Goal: Task Accomplishment & Management: Manage account settings

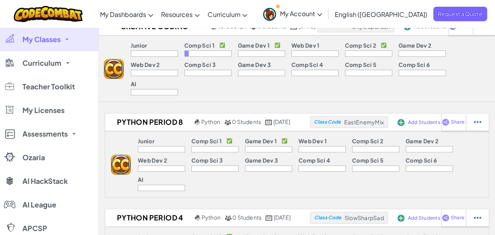
scroll to position [315, 0]
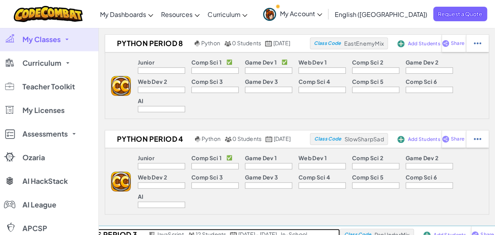
click at [114, 229] on h2 "ECS Period 3" at bounding box center [111, 235] width 72 height 12
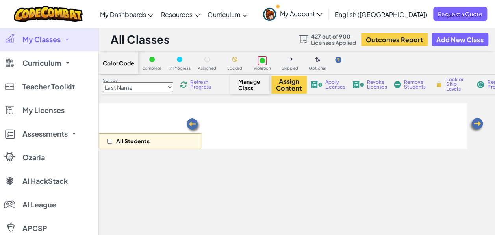
select select "560f1a9f22961295f9427742"
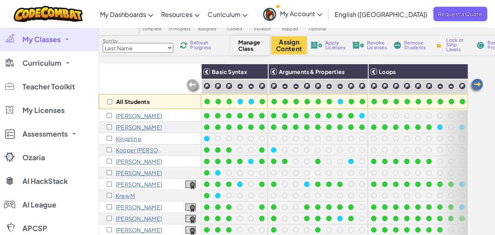
scroll to position [79, 0]
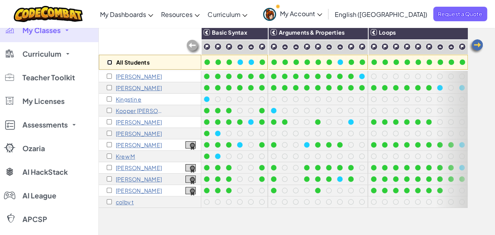
click at [110, 61] on input "checkbox" at bounding box center [109, 62] width 5 height 5
checkbox input "true"
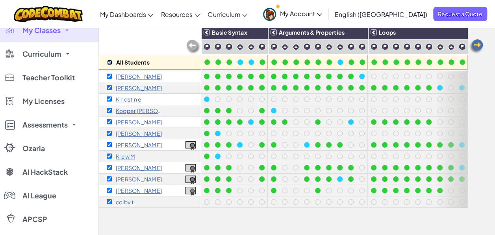
checkbox input "true"
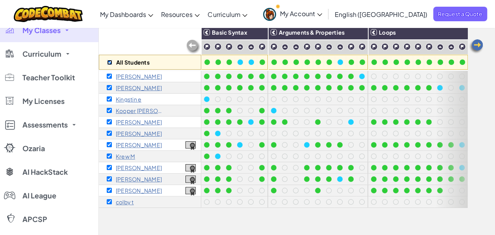
checkbox input "true"
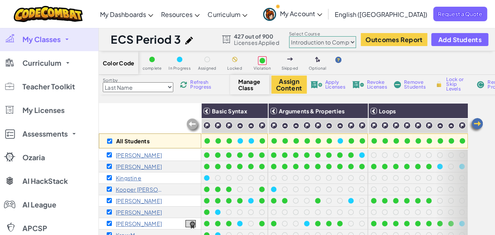
click at [342, 85] on span "Apply Licenses" at bounding box center [335, 84] width 20 height 9
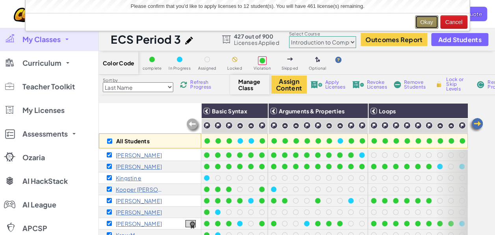
click at [428, 22] on button "Okay" at bounding box center [426, 21] width 23 height 13
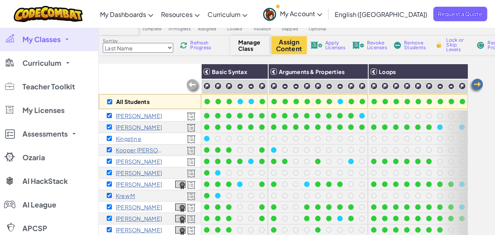
scroll to position [79, 0]
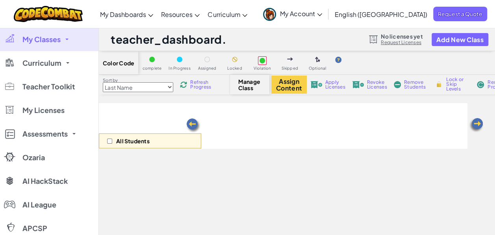
select select "560f1a9f22961295f9427742"
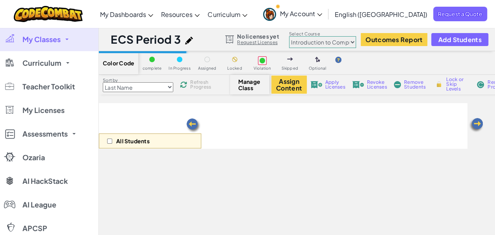
scroll to position [78, 0]
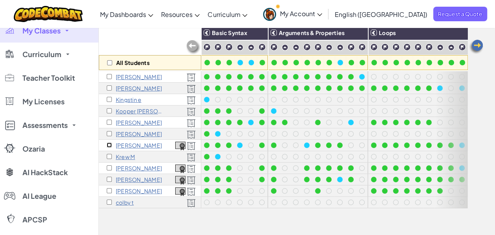
click at [111, 143] on input "checkbox" at bounding box center [109, 145] width 5 height 5
checkbox input "true"
click at [109, 166] on input "checkbox" at bounding box center [109, 168] width 5 height 5
checkbox input "true"
click at [108, 180] on input "checkbox" at bounding box center [109, 179] width 5 height 5
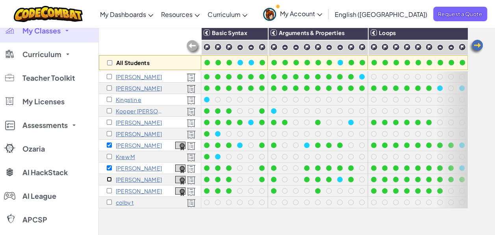
checkbox input "true"
click at [109, 190] on input "checkbox" at bounding box center [109, 190] width 5 height 5
checkbox input "true"
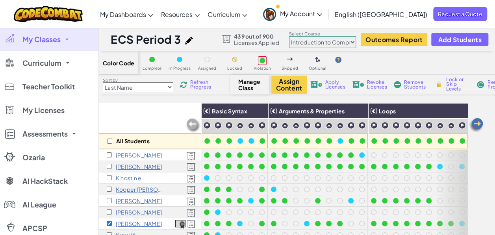
click at [355, 42] on select "Junior Introduction to Computer Science Game Development 1 Web Development 1 Co…" at bounding box center [322, 42] width 67 height 12
select select "5632661322961295f9428638"
click at [289, 36] on select "Junior Introduction to Computer Science Game Development 1 Web Development 1 Co…" at bounding box center [322, 42] width 67 height 12
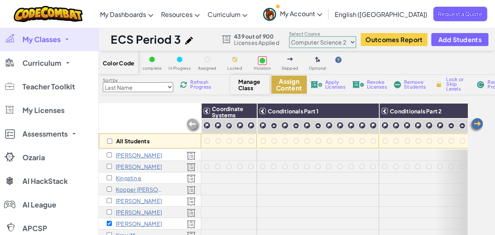
click at [296, 86] on button "Assign Content" at bounding box center [289, 85] width 35 height 18
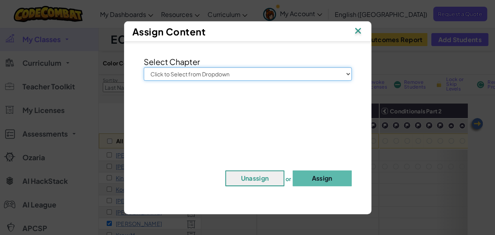
click at [298, 73] on select "Click to Select from Dropdown Junior Introduction to Computer Science Game Deve…" at bounding box center [248, 73] width 208 height 13
select select "Computer Science 2"
click at [144, 67] on select "Click to Select from Dropdown Junior Introduction to Computer Science Game Deve…" at bounding box center [248, 73] width 208 height 13
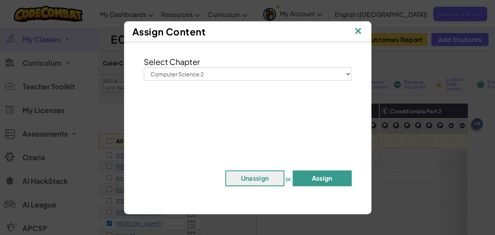
click at [316, 178] on button "Assign" at bounding box center [322, 179] width 59 height 16
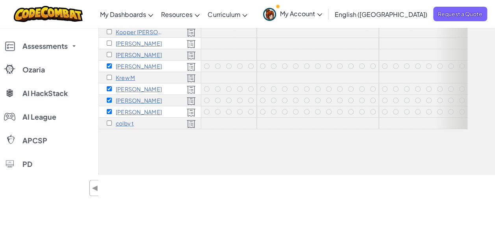
scroll to position [39, 0]
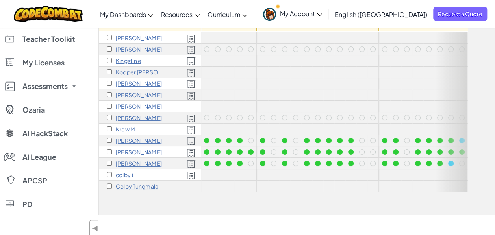
scroll to position [39, 0]
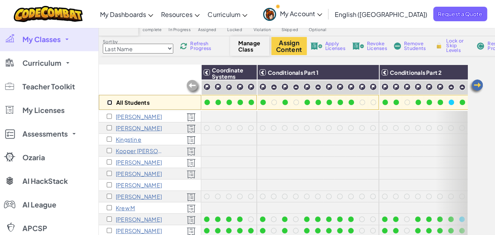
click at [109, 102] on input "checkbox" at bounding box center [109, 102] width 5 height 5
checkbox input "true"
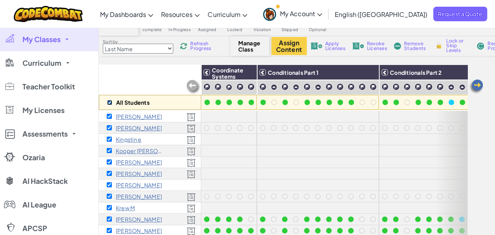
checkbox input "true"
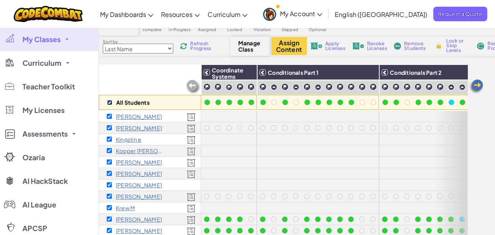
checkbox input "true"
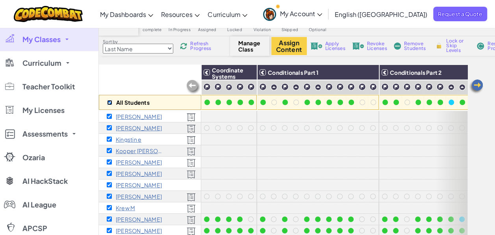
checkbox input "true"
click at [319, 45] on img at bounding box center [317, 46] width 12 height 7
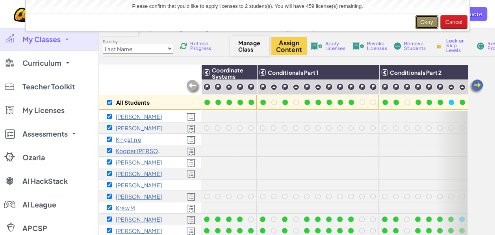
click at [417, 18] on button "Okay" at bounding box center [426, 21] width 23 height 13
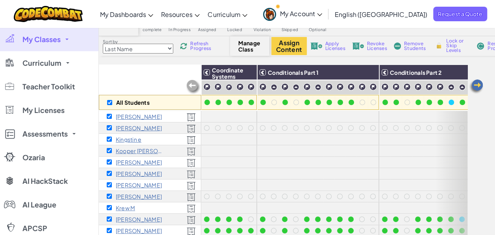
click at [488, 134] on div "All Students Coordinate Systems Conditionals Part 1 Conditionals Part 2 Conditi…" at bounding box center [297, 179] width 396 height 229
click at [289, 47] on button "Assign Content" at bounding box center [289, 46] width 35 height 18
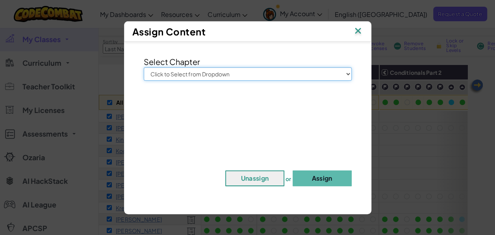
click at [294, 75] on select "Click to Select from Dropdown Junior Introduction to Computer Science Game Deve…" at bounding box center [248, 73] width 208 height 13
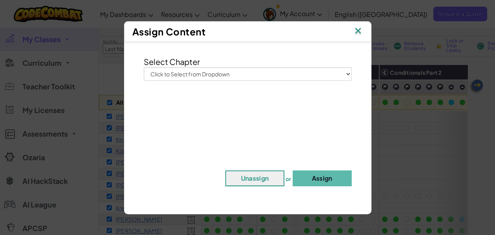
click at [361, 31] on img at bounding box center [358, 32] width 10 height 12
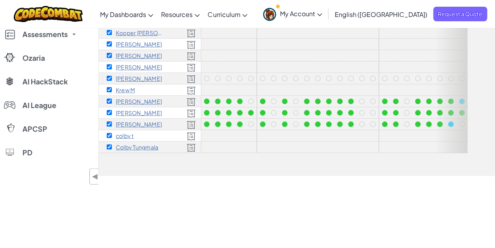
scroll to position [78, 0]
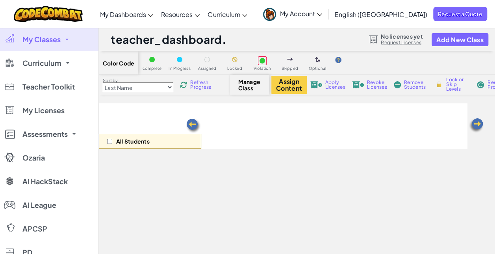
scroll to position [78, 0]
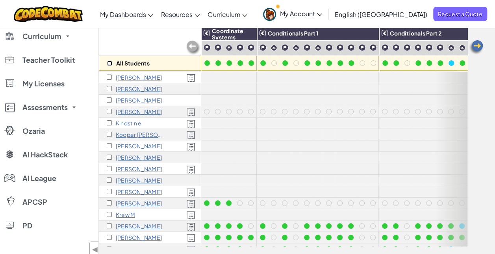
click at [108, 64] on input "checkbox" at bounding box center [109, 63] width 5 height 5
checkbox input "true"
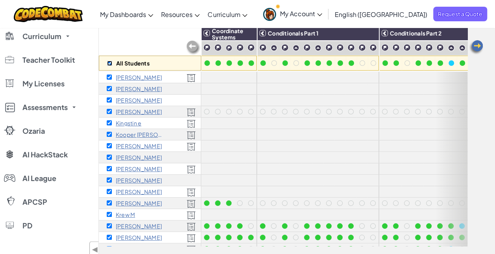
checkbox input "true"
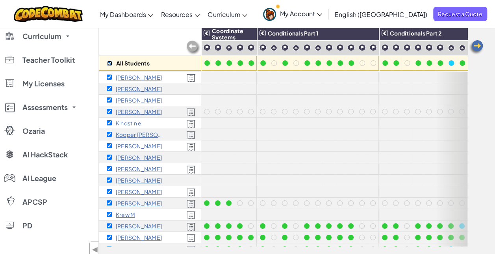
checkbox input "true"
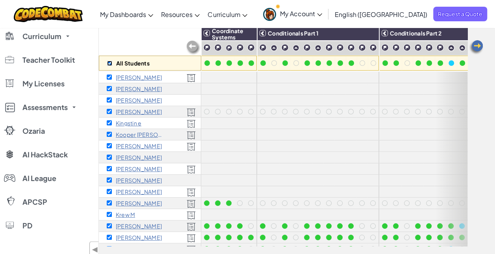
checkbox input "true"
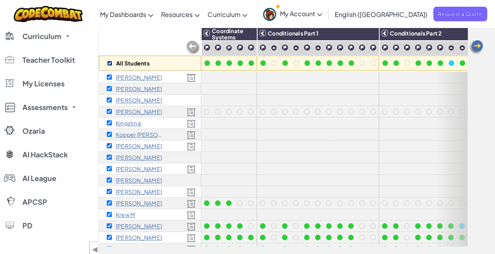
checkbox input "true"
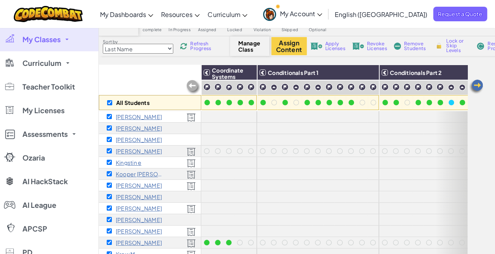
click at [329, 43] on span "Apply Licenses" at bounding box center [335, 45] width 20 height 9
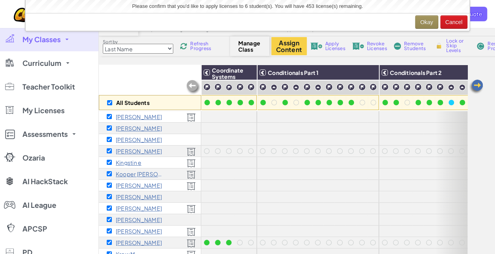
click at [329, 43] on span "Apply Licenses" at bounding box center [335, 45] width 20 height 9
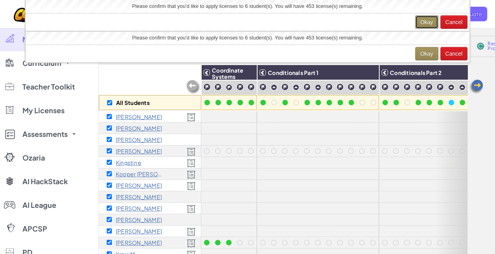
click at [423, 20] on button "Okay" at bounding box center [426, 21] width 23 height 13
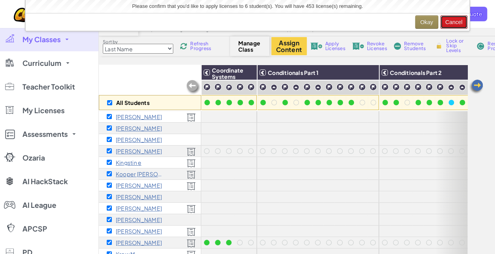
click at [456, 21] on button "Cancel" at bounding box center [455, 21] width 28 height 13
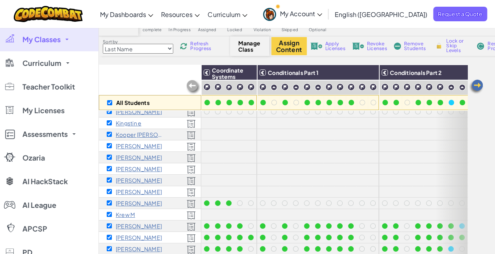
scroll to position [60, 0]
